Goal: Task Accomplishment & Management: Manage account settings

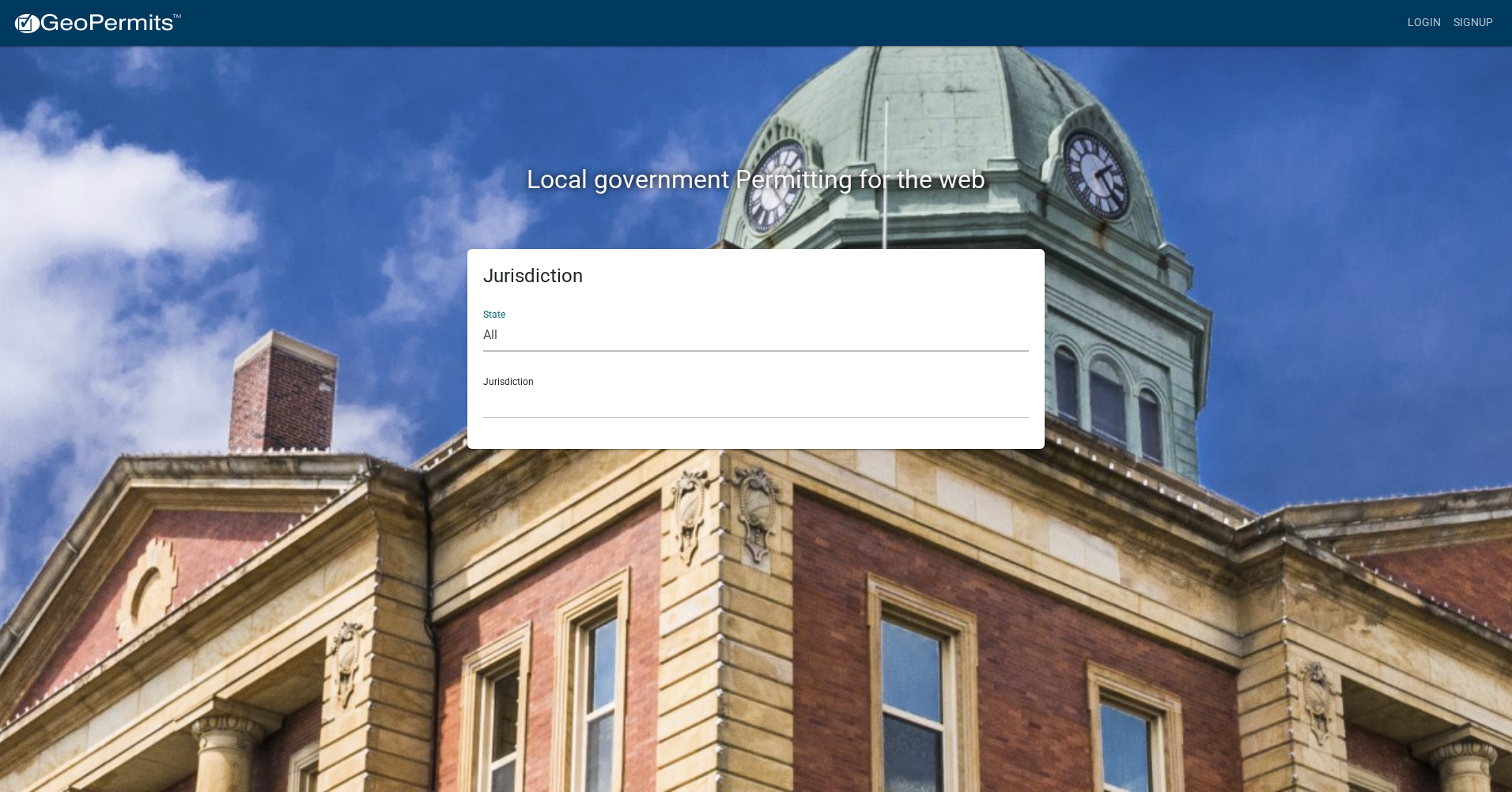
click at [490, 327] on select "All [US_STATE] [US_STATE] [US_STATE] [US_STATE] [US_STATE] [US_STATE] [US_STATE…" at bounding box center [756, 335] width 546 height 32
select select "[US_STATE]"
click at [483, 319] on select "All [US_STATE] [US_STATE] [US_STATE] [US_STATE] [US_STATE] [US_STATE] [US_STATE…" at bounding box center [756, 335] width 546 height 32
click at [526, 438] on div "Jurisdiction State All [US_STATE] [US_STATE] [US_STATE] [US_STATE] [US_STATE] […" at bounding box center [756, 349] width 577 height 200
click at [526, 381] on div "Jurisdiction City of [GEOGRAPHIC_DATA], [US_STATE] City of [GEOGRAPHIC_DATA], […" at bounding box center [756, 391] width 546 height 54
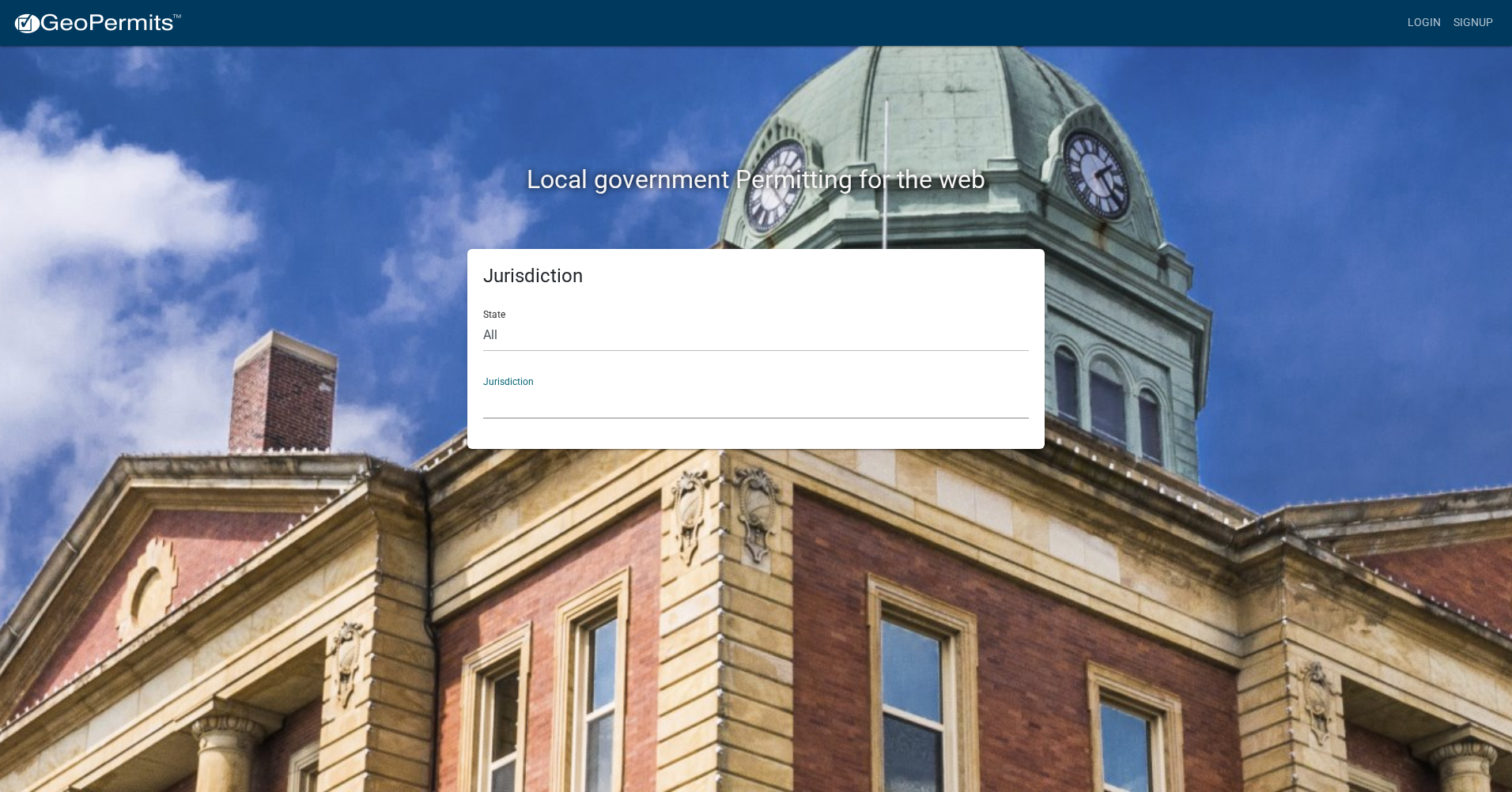
click at [505, 416] on select "City of [GEOGRAPHIC_DATA], [US_STATE] City of [GEOGRAPHIC_DATA], [US_STATE] Cit…" at bounding box center [756, 402] width 546 height 32
click at [551, 414] on select "City of [GEOGRAPHIC_DATA], [US_STATE] City of [GEOGRAPHIC_DATA], [US_STATE] Cit…" at bounding box center [756, 402] width 546 height 32
click at [508, 381] on div "Jurisdiction [GEOGRAPHIC_DATA], [US_STATE] [GEOGRAPHIC_DATA], [US_STATE][PERSON…" at bounding box center [756, 391] width 546 height 54
click at [500, 379] on div "Jurisdiction [GEOGRAPHIC_DATA], [US_STATE] [GEOGRAPHIC_DATA], [US_STATE][PERSON…" at bounding box center [756, 391] width 546 height 54
click at [503, 327] on select "All [US_STATE] [US_STATE] [US_STATE] [US_STATE] [US_STATE] [US_STATE] [US_STATE…" at bounding box center [756, 335] width 546 height 32
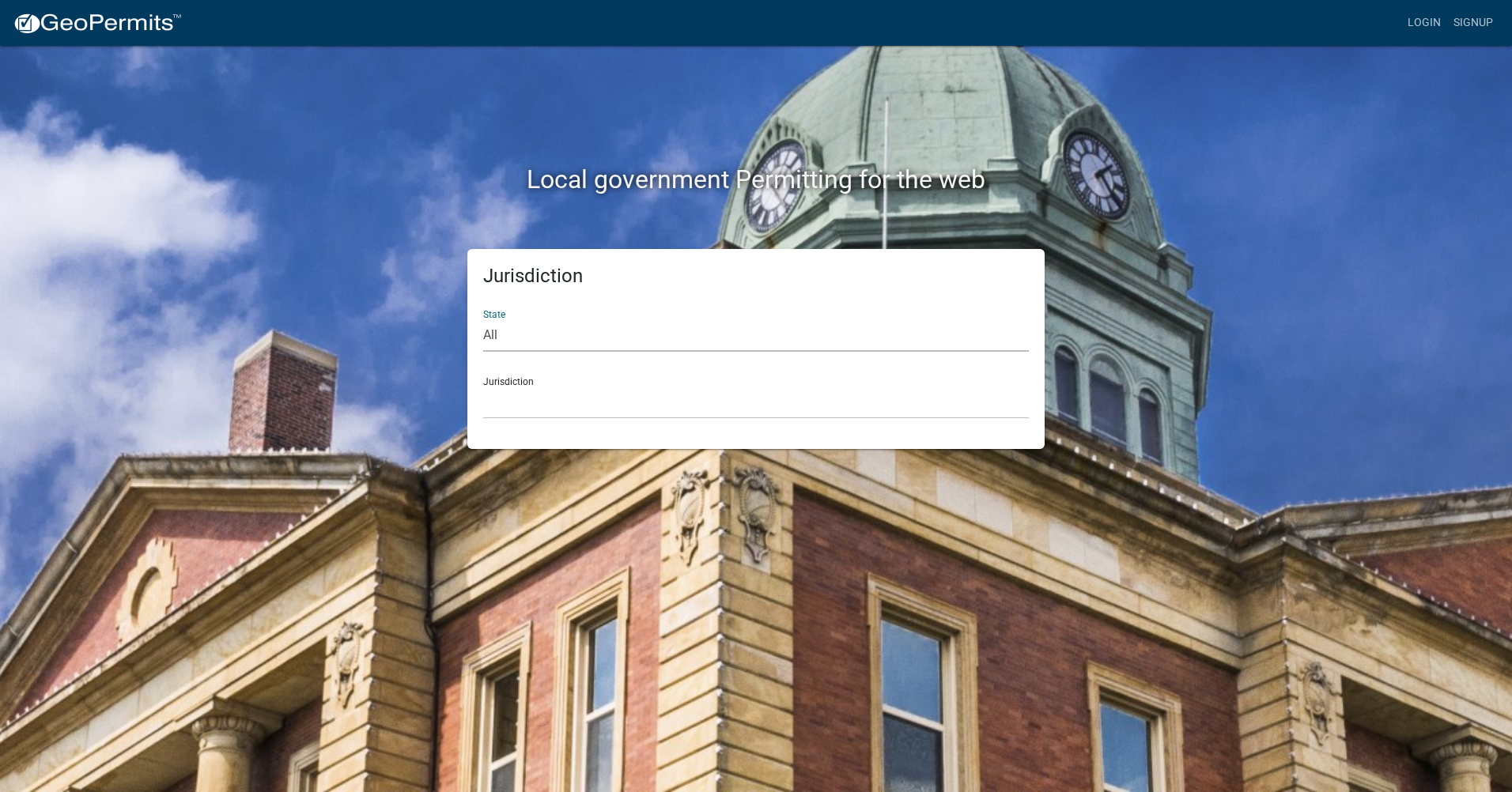
select select "[US_STATE]"
click at [483, 319] on select "All [US_STATE] [US_STATE] [US_STATE] [US_STATE] [US_STATE] [US_STATE] [US_STATE…" at bounding box center [756, 335] width 546 height 32
click at [492, 375] on div "Jurisdiction City of [GEOGRAPHIC_DATA], [US_STATE] City of [GEOGRAPHIC_DATA], […" at bounding box center [756, 391] width 546 height 54
click at [504, 413] on select "City of [GEOGRAPHIC_DATA], [US_STATE] City of [GEOGRAPHIC_DATA], [US_STATE] Cit…" at bounding box center [756, 402] width 546 height 32
click at [506, 411] on select "City of [GEOGRAPHIC_DATA], [US_STATE] City of [GEOGRAPHIC_DATA], [US_STATE] Cit…" at bounding box center [756, 402] width 546 height 32
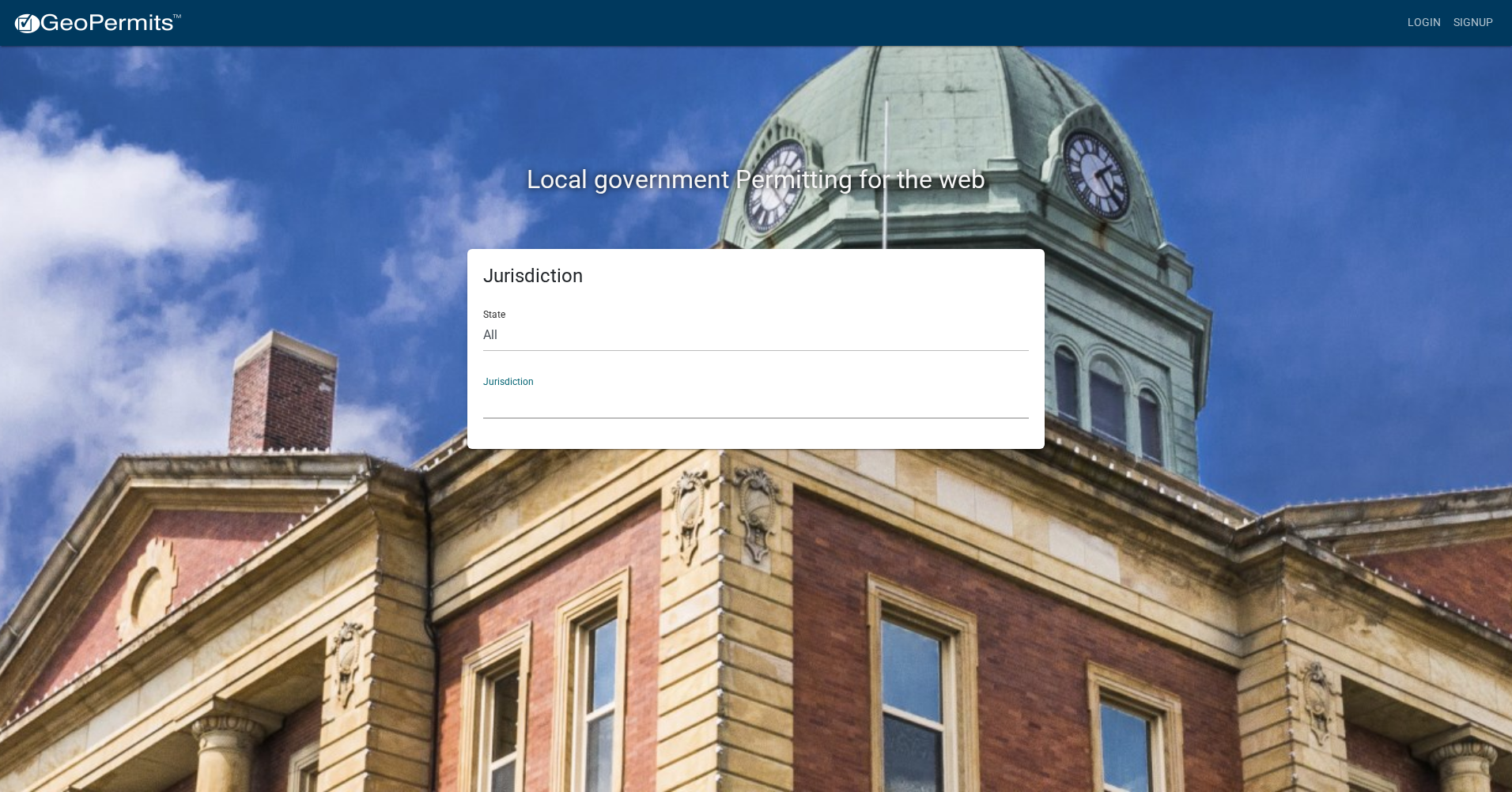
click at [493, 414] on select "City of [GEOGRAPHIC_DATA], [US_STATE] City of [GEOGRAPHIC_DATA], [US_STATE] Cit…" at bounding box center [756, 402] width 546 height 32
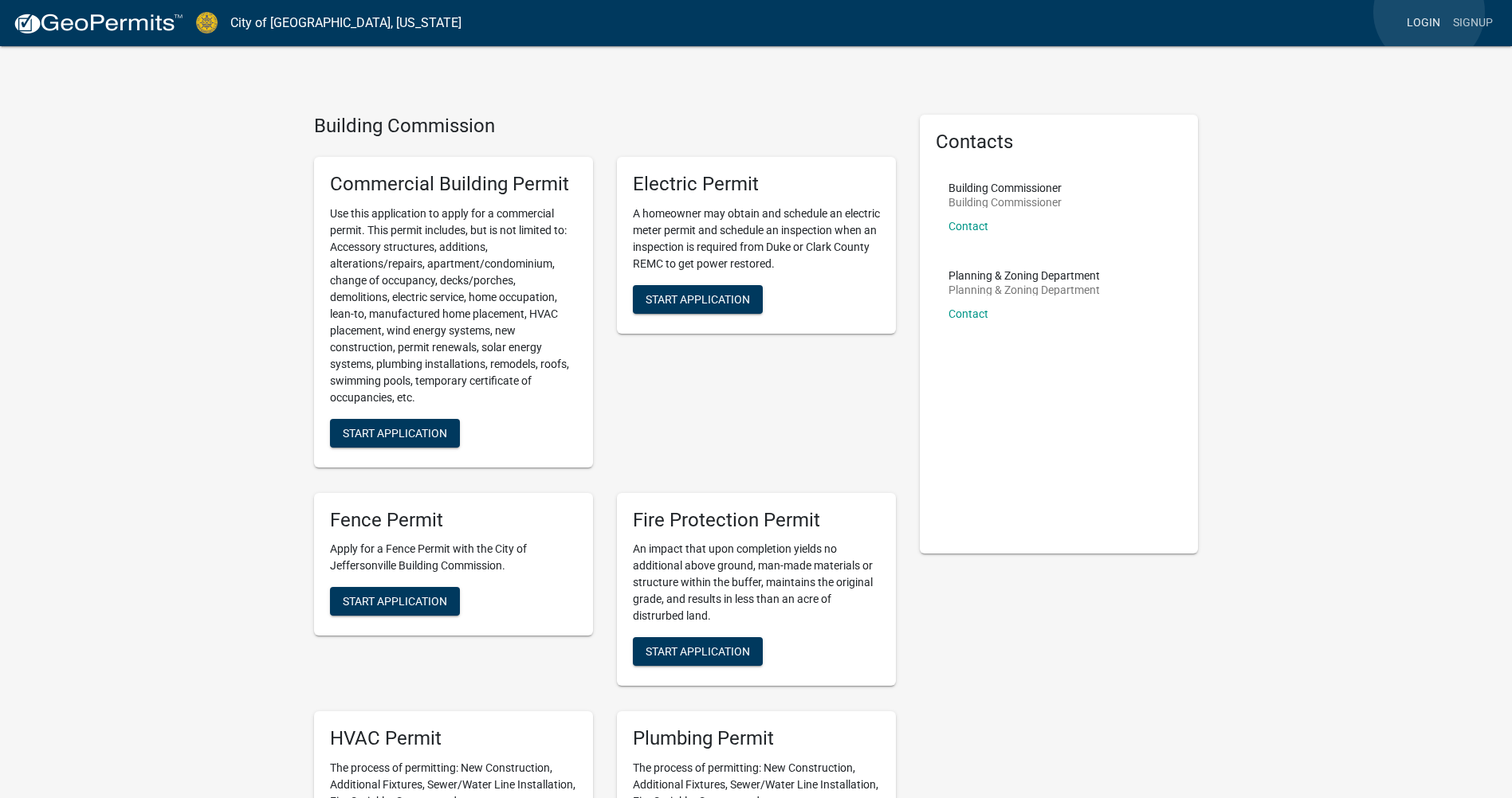
click at [1429, 12] on link "Login" at bounding box center [1423, 22] width 46 height 30
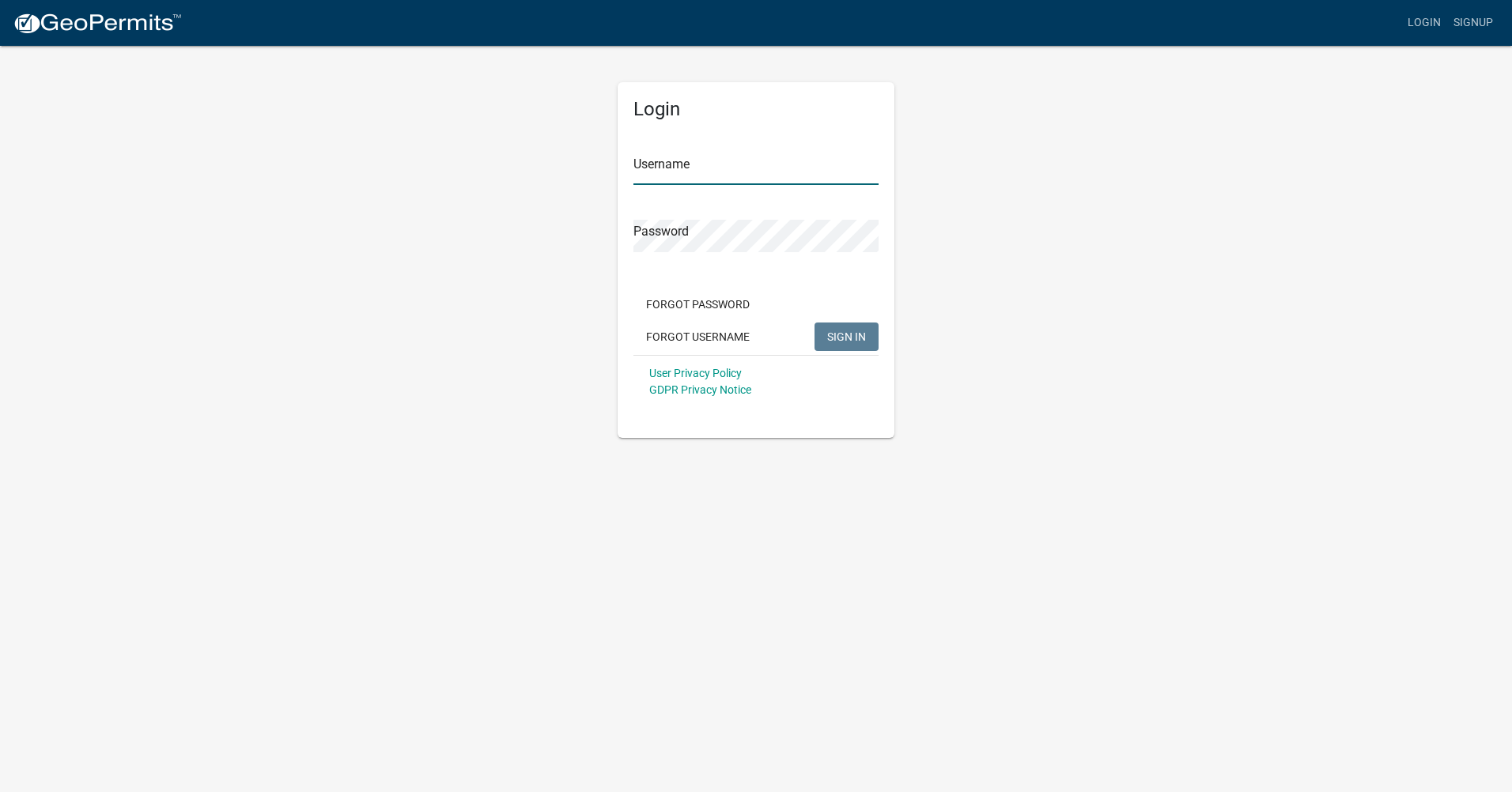
click at [723, 166] on input "Username" at bounding box center [756, 169] width 245 height 32
click at [697, 172] on input "Username" at bounding box center [756, 169] width 245 height 32
click at [677, 164] on input "ke" at bounding box center [756, 169] width 245 height 32
click at [646, 168] on input "ke" at bounding box center [756, 169] width 245 height 32
type input "k"
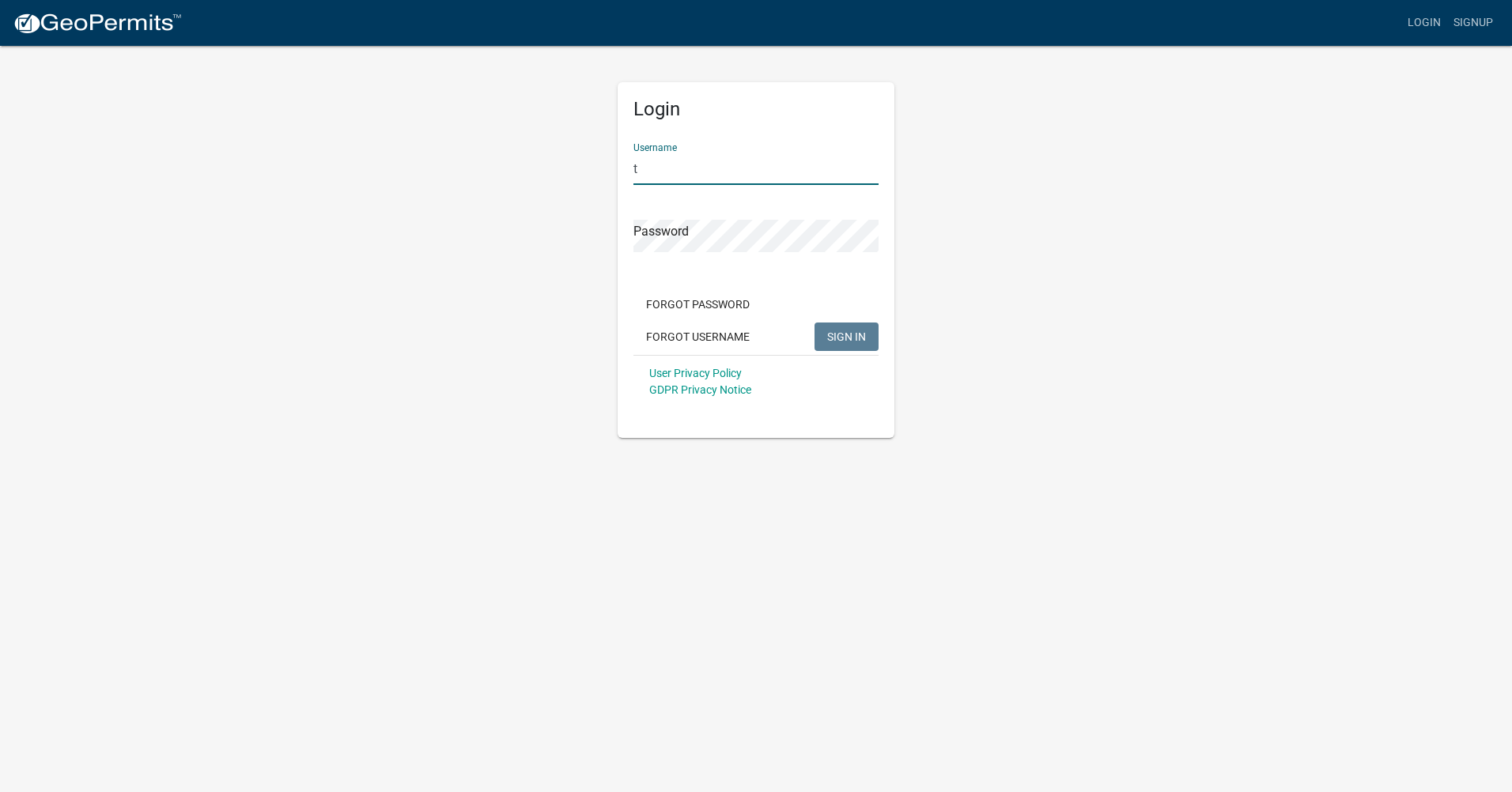
type input "t"
click at [649, 167] on input "t" at bounding box center [756, 169] width 245 height 32
type input "Thurock"
click at [695, 300] on button "Forgot Password" at bounding box center [698, 305] width 129 height 29
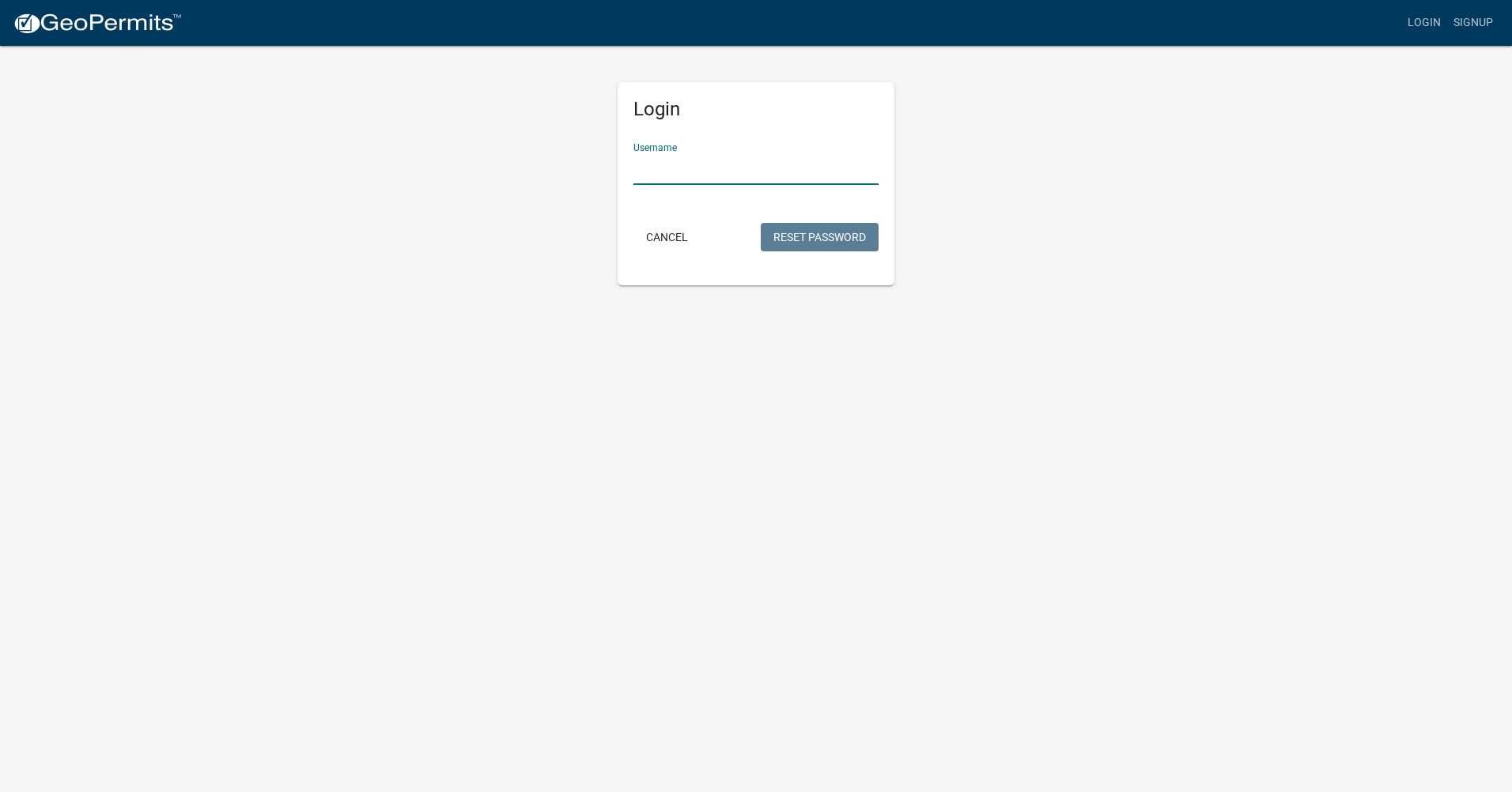
click at [695, 177] on input "Username" at bounding box center [756, 169] width 245 height 32
click at [806, 233] on button "Reset Password" at bounding box center [819, 238] width 118 height 29
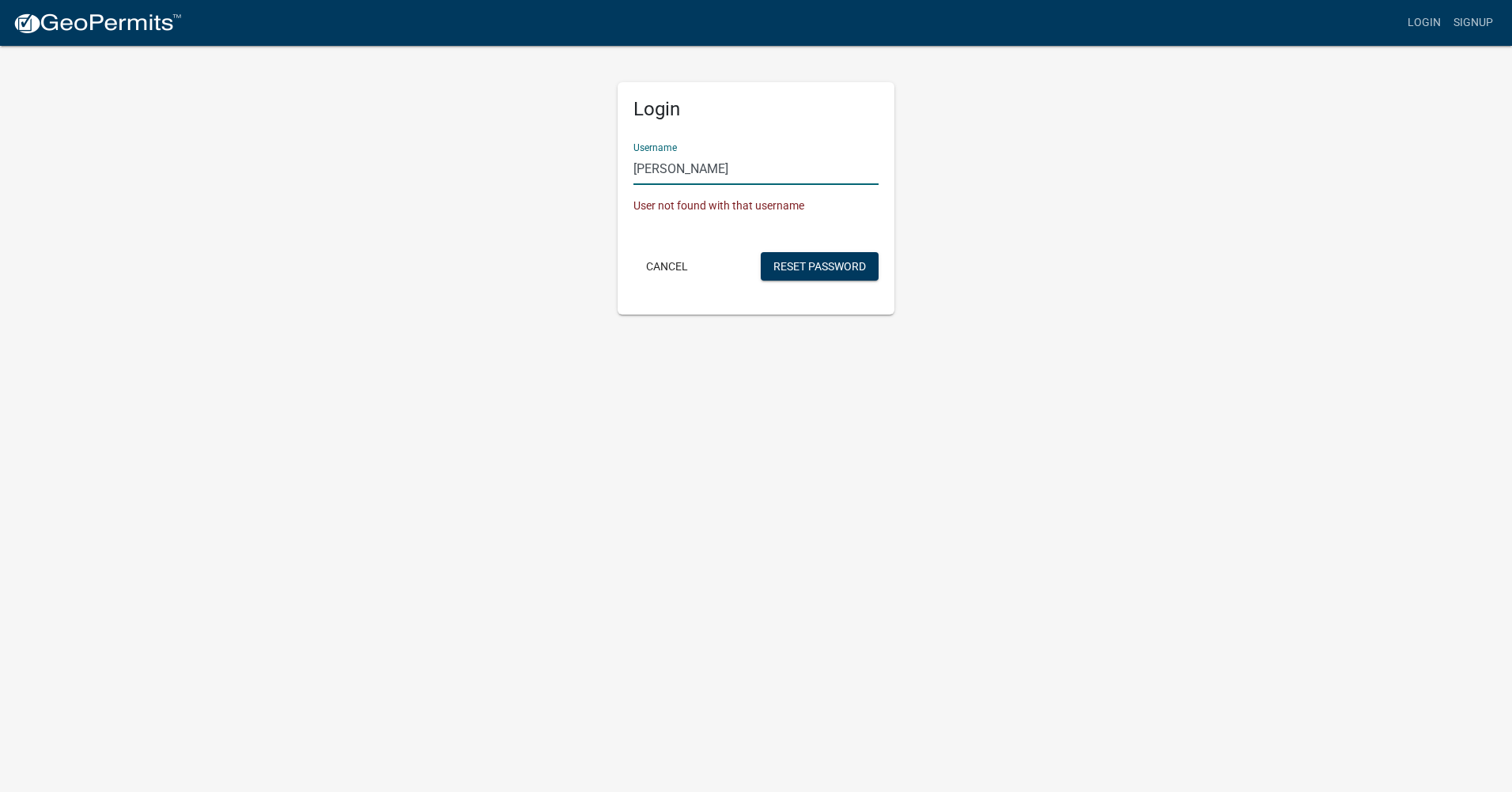
click at [722, 166] on input "[PERSON_NAME]" at bounding box center [756, 169] width 245 height 32
type input "k"
type input "Thurock"
click at [809, 272] on button "Reset Password" at bounding box center [819, 267] width 118 height 29
click at [823, 263] on button "Reset Password" at bounding box center [819, 267] width 118 height 29
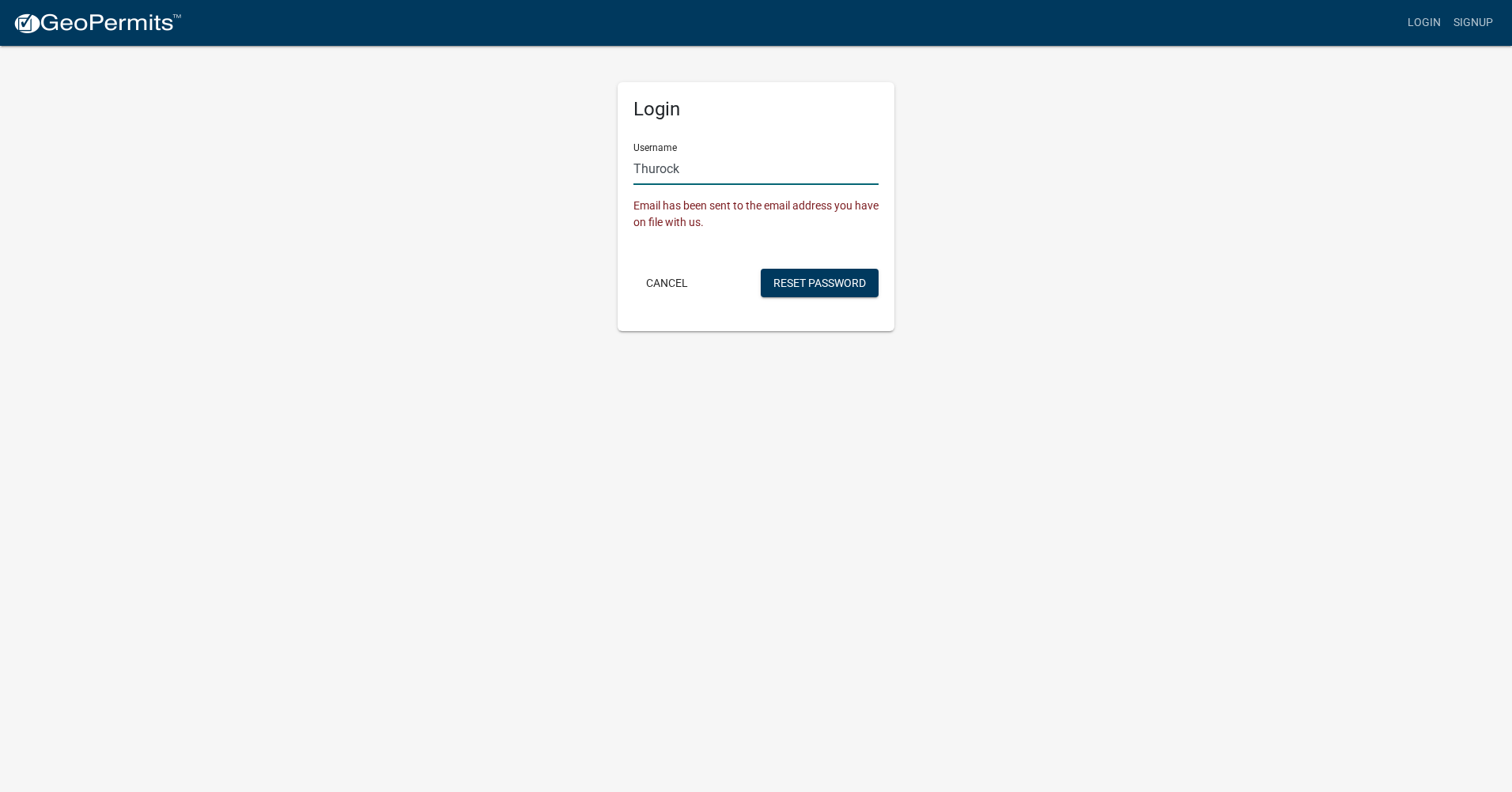
click at [686, 172] on input "Thurock" at bounding box center [756, 169] width 245 height 32
click at [688, 172] on input "Thurock" at bounding box center [756, 169] width 245 height 32
